Goal: Task Accomplishment & Management: Use online tool/utility

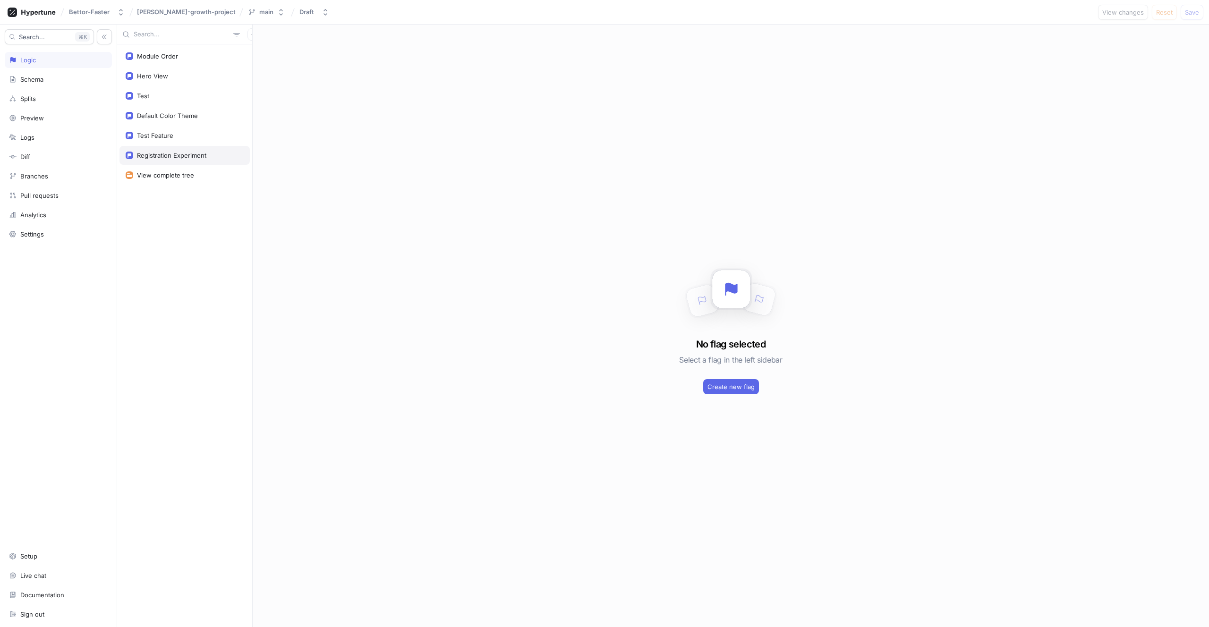
click at [169, 150] on div "Registration Experiment" at bounding box center [184, 155] width 130 height 19
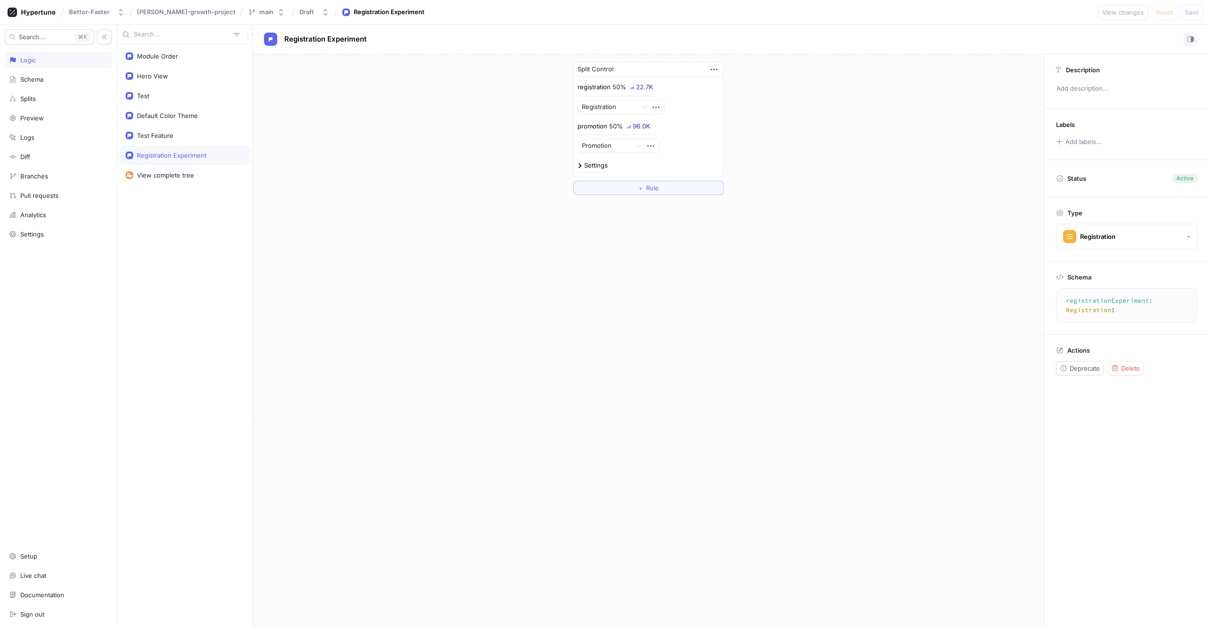
click at [639, 129] on div "96.0K" at bounding box center [641, 126] width 17 height 6
click at [639, 147] on icon at bounding box center [640, 146] width 6 height 3
click at [650, 145] on icon "button" at bounding box center [651, 146] width 10 height 10
click at [660, 162] on p "Delete" at bounding box center [669, 163] width 19 height 9
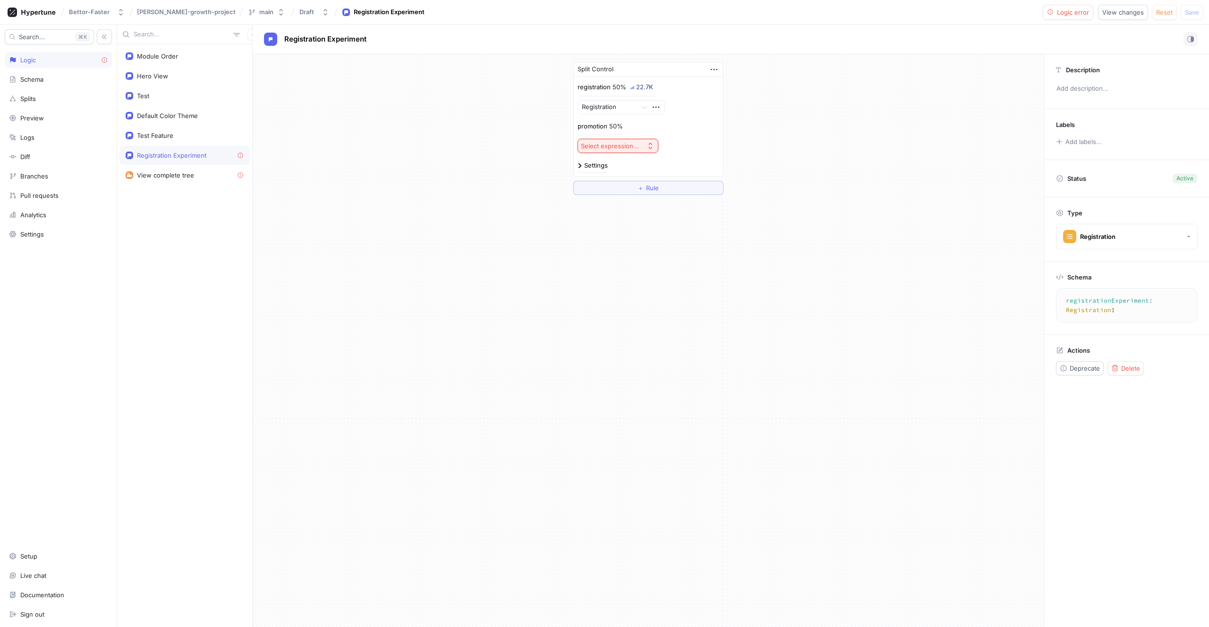
click at [611, 85] on div "registration 50%" at bounding box center [602, 87] width 49 height 9
click at [710, 70] on icon "button" at bounding box center [714, 69] width 10 height 10
click at [608, 91] on p "registration" at bounding box center [594, 87] width 33 height 9
click at [628, 84] on div "registration 50% 22.7K" at bounding box center [616, 90] width 77 height 14
click at [587, 167] on div "Settings" at bounding box center [596, 165] width 24 height 6
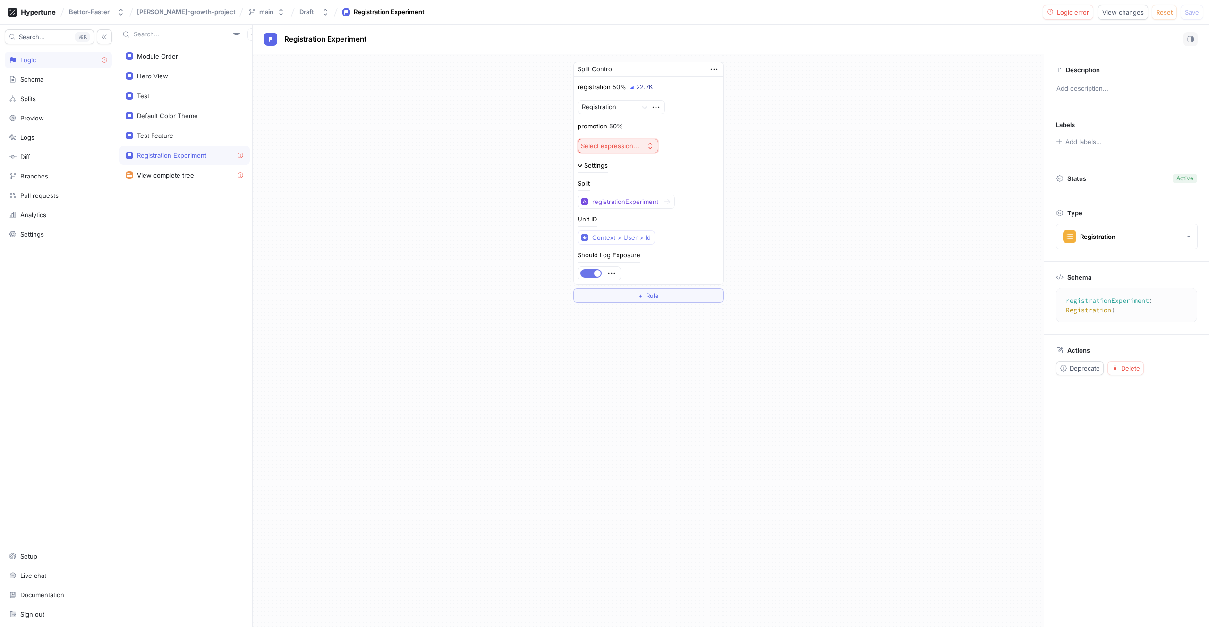
click at [599, 274] on span "button" at bounding box center [597, 273] width 7 height 7
click at [599, 274] on button "button" at bounding box center [590, 273] width 21 height 9
click at [618, 274] on div at bounding box center [599, 273] width 43 height 13
click at [612, 273] on icon "button" at bounding box center [611, 273] width 10 height 10
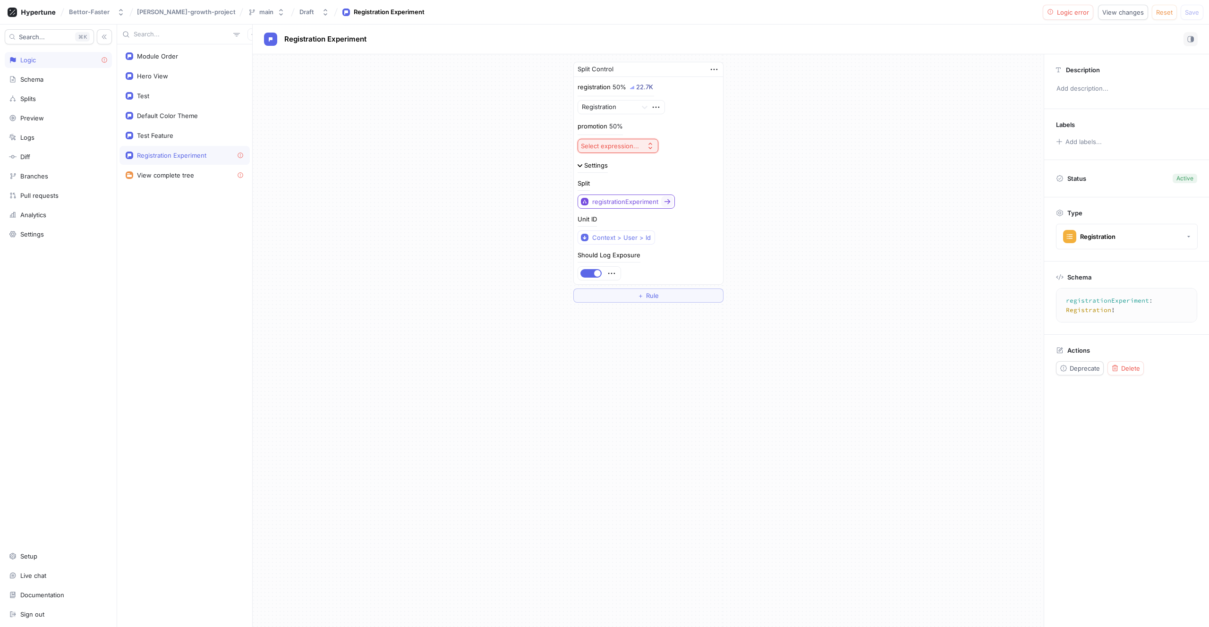
click at [666, 201] on icon at bounding box center [667, 201] width 6 height 5
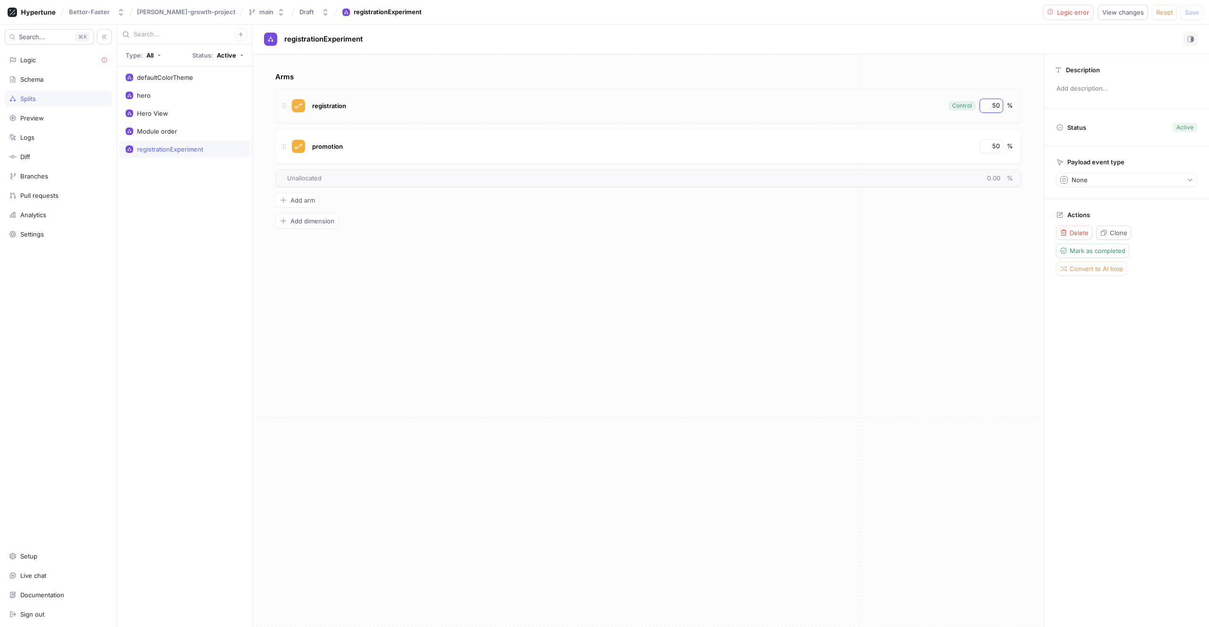
click at [994, 107] on input "50" at bounding box center [992, 105] width 16 height 9
type input "100"
click at [998, 143] on input "50" at bounding box center [992, 146] width 16 height 9
type input "5"
type input "0"
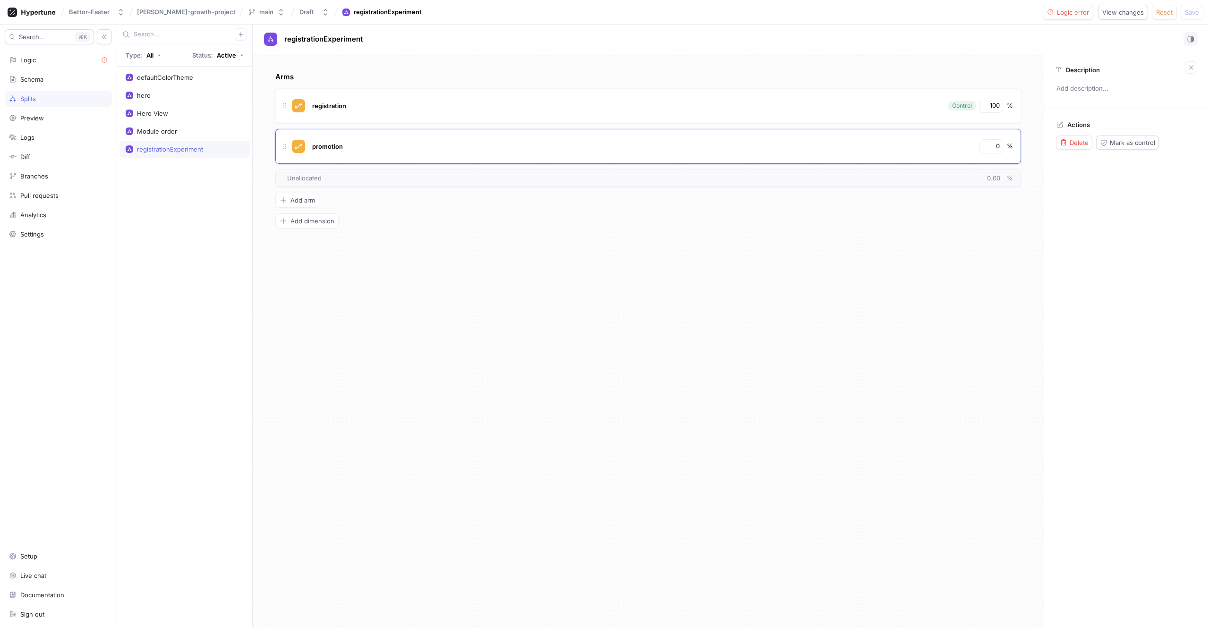
click at [207, 257] on div "defaultColorTheme hero Hero View Module order registrationExperiment" at bounding box center [184, 347] width 135 height 561
click at [149, 146] on div "registrationExperiment" at bounding box center [170, 149] width 66 height 8
click at [25, 62] on div "Logic" at bounding box center [28, 60] width 16 height 8
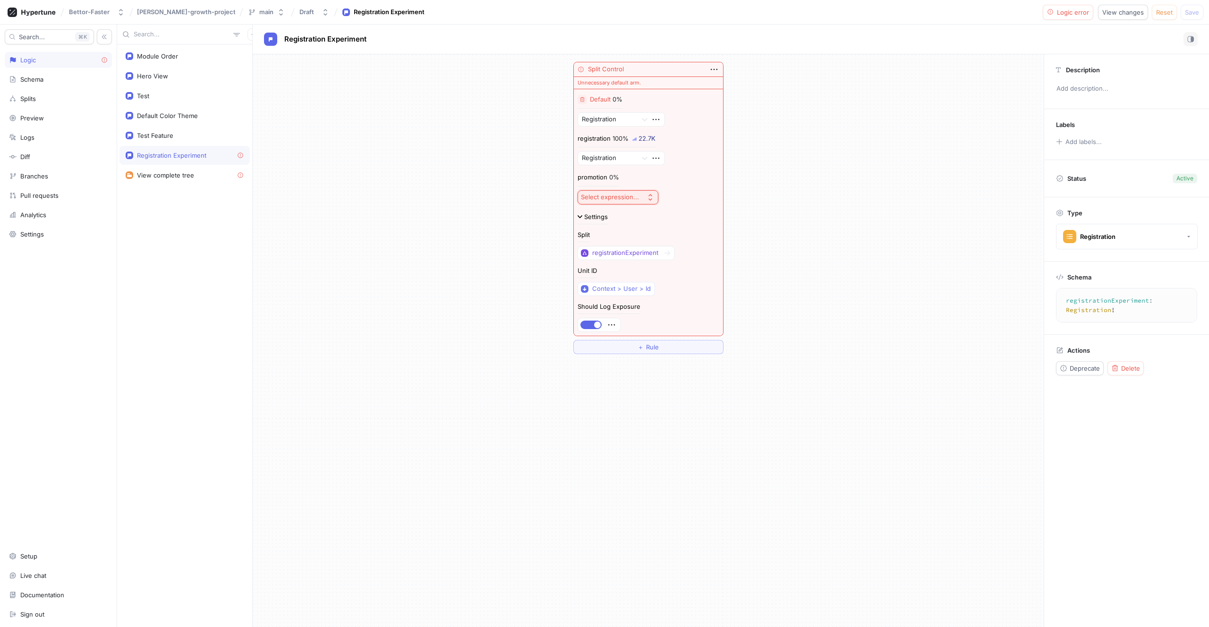
click at [600, 95] on p "Default" at bounding box center [600, 99] width 21 height 9
click at [584, 97] on icon "button" at bounding box center [582, 100] width 6 height 6
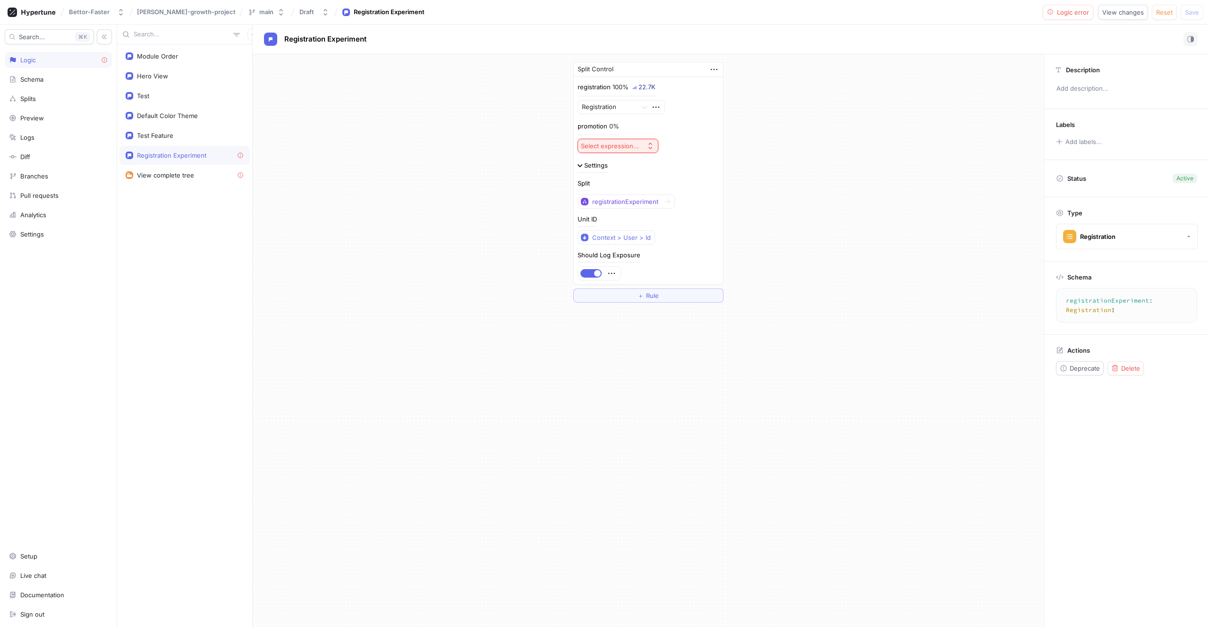
click at [612, 144] on div "Select expression..." at bounding box center [610, 146] width 58 height 8
click at [610, 149] on div "Select expression..." at bounding box center [610, 146] width 58 height 8
click at [611, 149] on div "Select expression..." at bounding box center [610, 146] width 58 height 8
click at [619, 185] on div "Registration" at bounding box center [635, 180] width 111 height 16
click at [1186, 16] on button "Save" at bounding box center [1192, 12] width 23 height 15
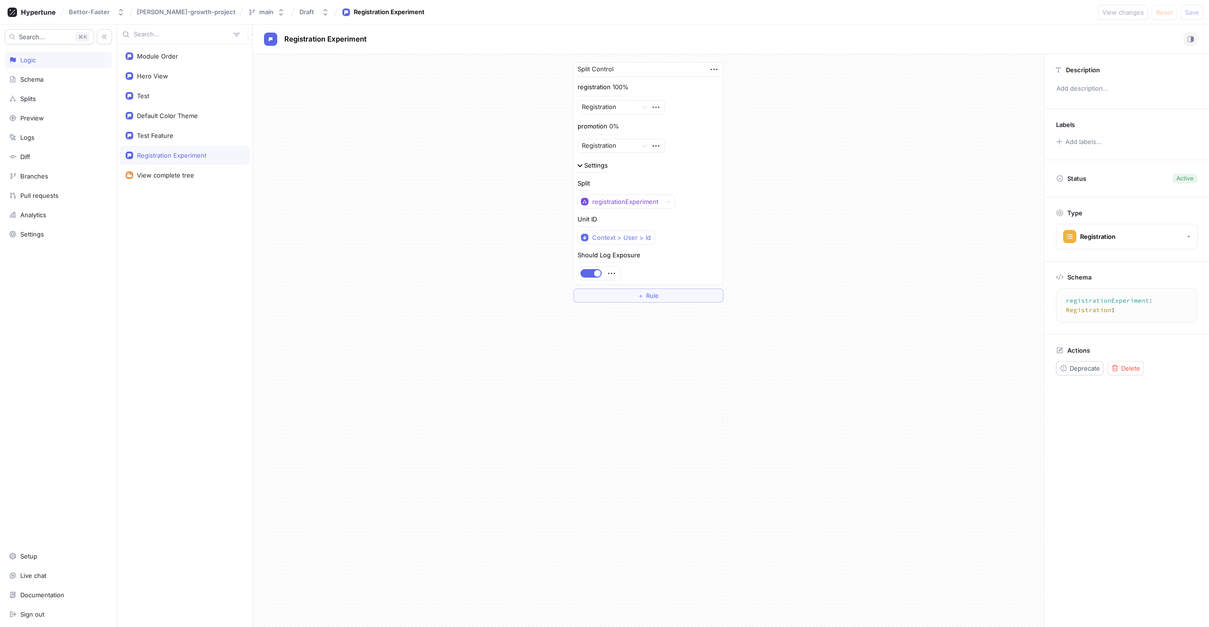
click at [160, 147] on div "Registration Experiment" at bounding box center [184, 155] width 130 height 19
click at [46, 102] on div "Splits" at bounding box center [58, 99] width 107 height 16
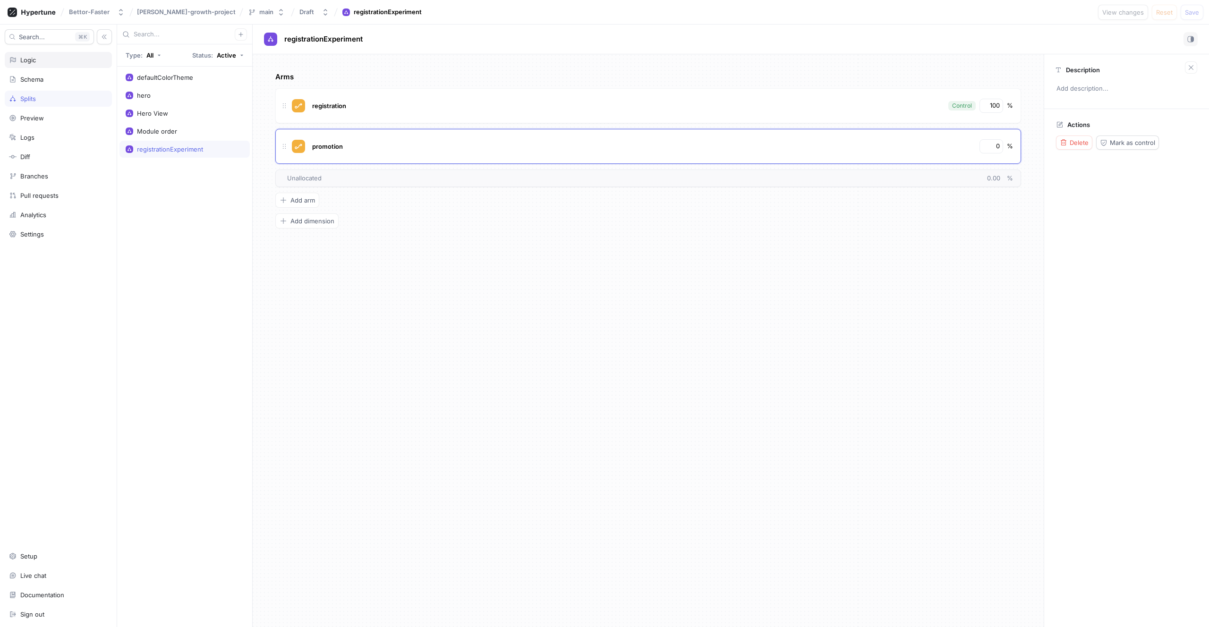
click at [27, 62] on div "Logic" at bounding box center [28, 60] width 16 height 8
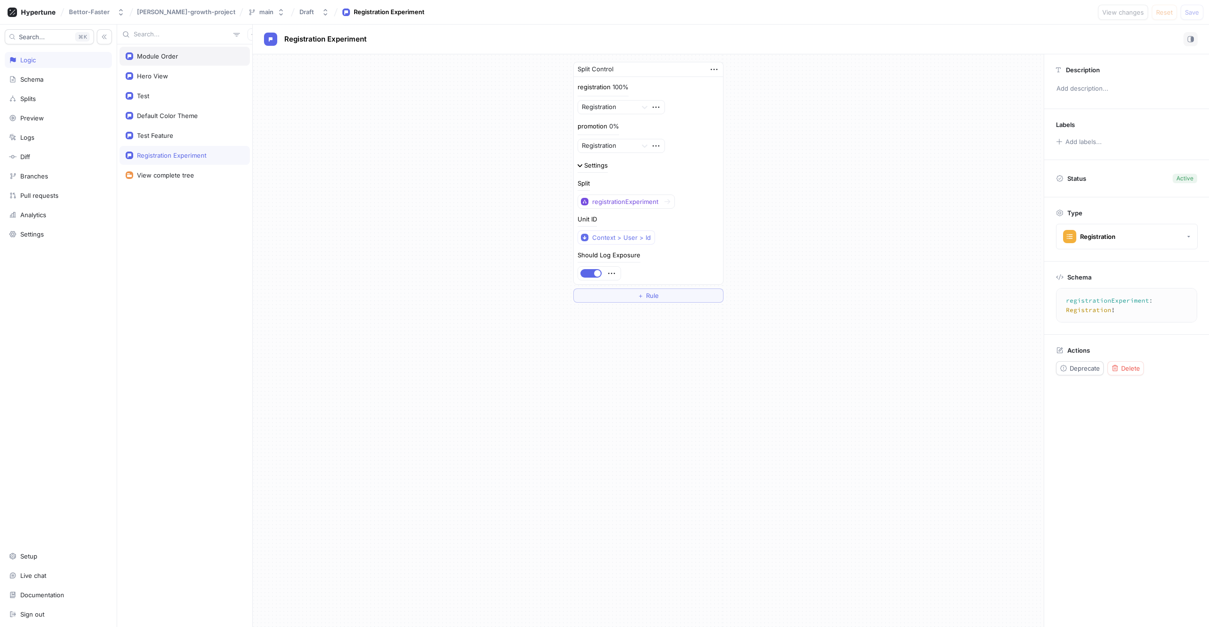
click at [182, 65] on div "Module Order" at bounding box center [184, 56] width 130 height 19
type textarea "moduleOrder: ModuleOrder!"
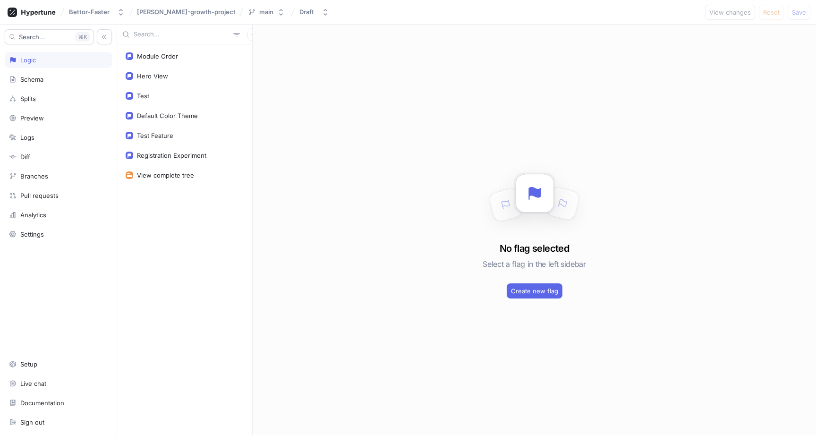
click at [156, 307] on div "Module Order Hero View Test Default Color Theme Test Feature Registration Exper…" at bounding box center [184, 239] width 135 height 391
click at [191, 278] on div "Module Order Hero View Test Default Color Theme Test Feature Registration Exper…" at bounding box center [184, 239] width 135 height 391
click at [34, 129] on div "Search... K Logic Schema Splits Preview Logs Diff Branches Pull requests Analyt…" at bounding box center [58, 230] width 117 height 410
click at [34, 131] on div "Logs" at bounding box center [58, 137] width 107 height 16
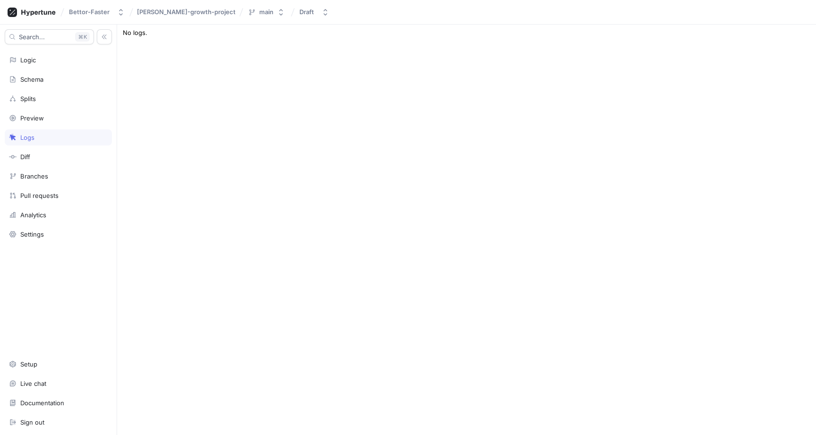
click at [34, 131] on div "Logs" at bounding box center [58, 137] width 107 height 16
click at [49, 217] on div "Analytics" at bounding box center [58, 215] width 99 height 8
click at [37, 139] on div "Logs" at bounding box center [58, 138] width 99 height 8
click at [50, 122] on div "Preview" at bounding box center [58, 118] width 107 height 16
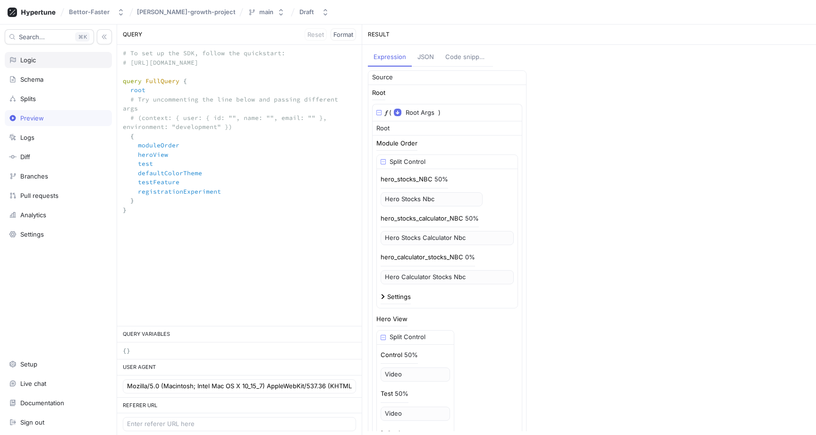
click at [40, 66] on div "Logic" at bounding box center [58, 60] width 107 height 16
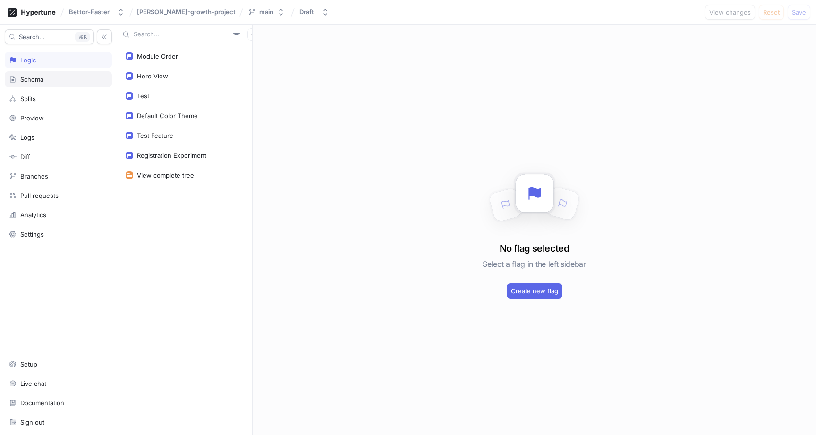
click at [39, 83] on div "Schema" at bounding box center [31, 80] width 23 height 8
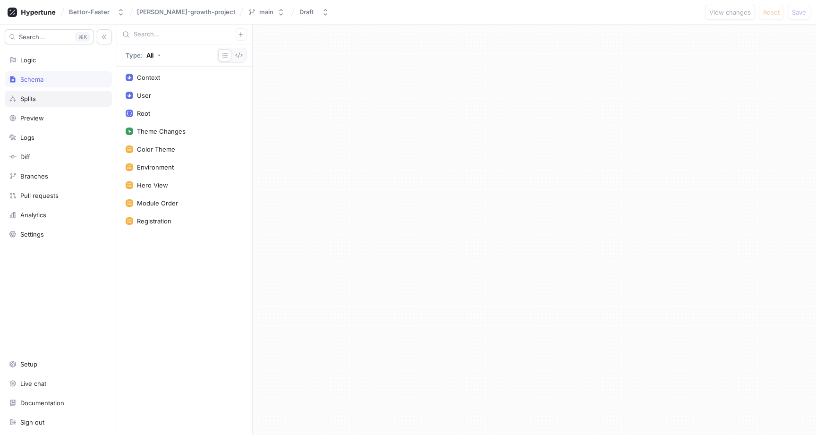
click at [39, 95] on div "Splits" at bounding box center [58, 99] width 99 height 8
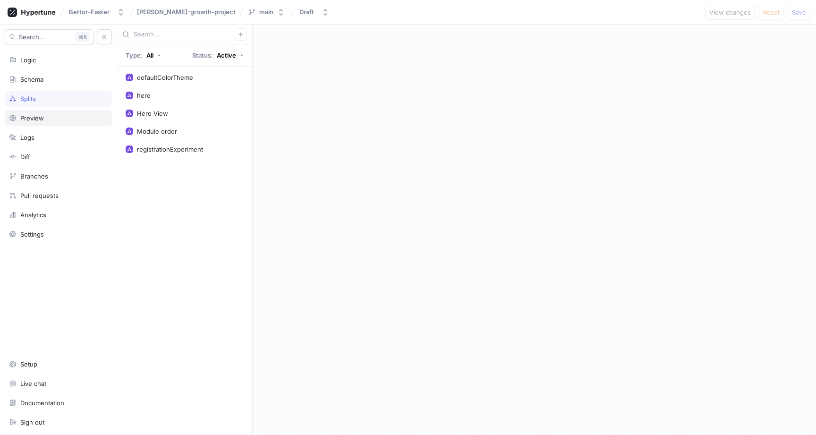
click at [39, 119] on div "Preview" at bounding box center [32, 118] width 24 height 8
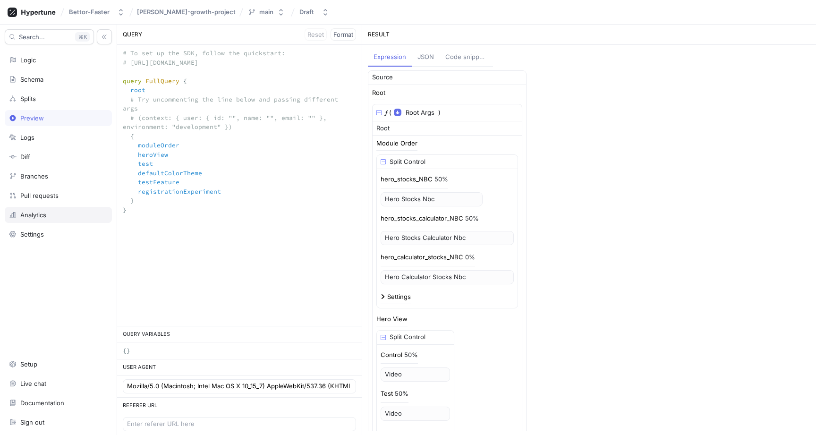
click at [68, 222] on div "Search... K Logic Schema Splits Preview Logs Diff Branches Pull requests Analyt…" at bounding box center [58, 230] width 117 height 410
click at [68, 217] on div "Analytics" at bounding box center [58, 215] width 99 height 8
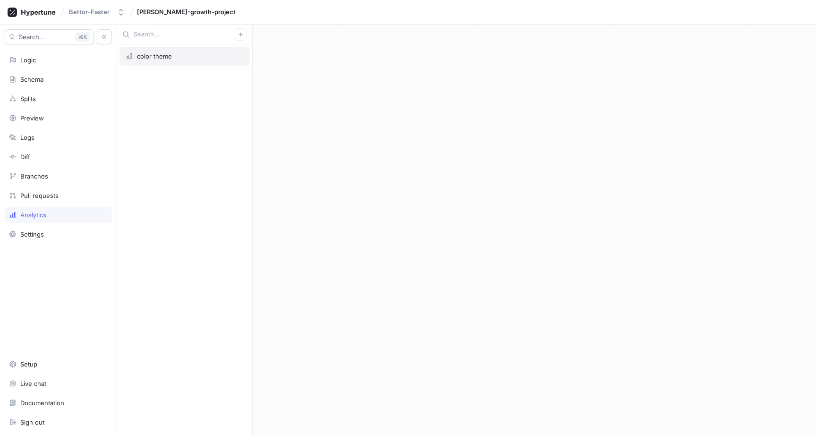
click at [167, 51] on div "color theme" at bounding box center [184, 56] width 130 height 19
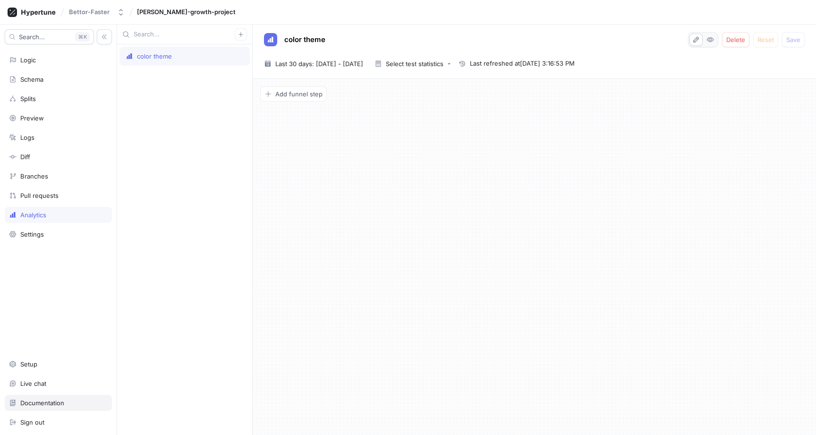
click at [50, 400] on div "Documentation" at bounding box center [42, 403] width 44 height 8
